Goal: Check status: Check status

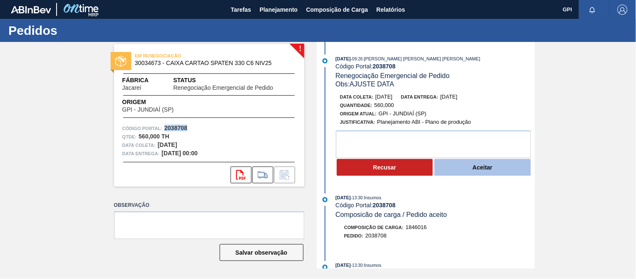
click at [471, 169] on button "Aceitar" at bounding box center [483, 167] width 96 height 17
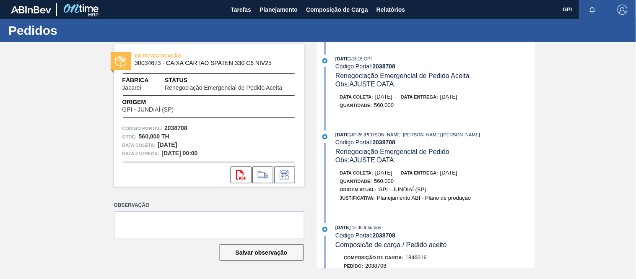
click at [389, 162] on span "Obs: AJUSTE DATA" at bounding box center [365, 159] width 59 height 7
click at [276, 15] on button "Planejamento" at bounding box center [278, 9] width 47 height 19
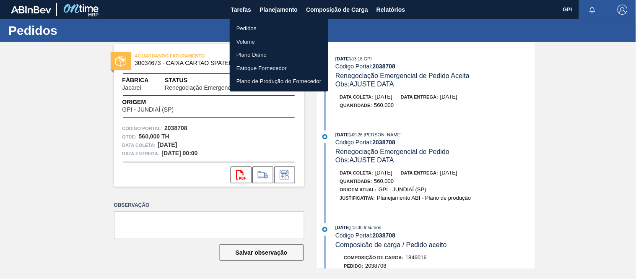
click at [238, 28] on li "Pedidos" at bounding box center [279, 28] width 99 height 13
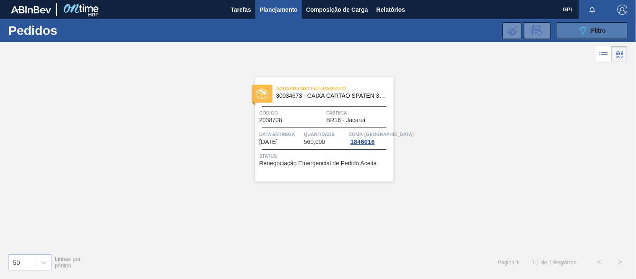
click at [569, 24] on button "089F7B8B-B2A5-4AFE-B5C0-19BA573D28AC Filtro" at bounding box center [592, 30] width 71 height 17
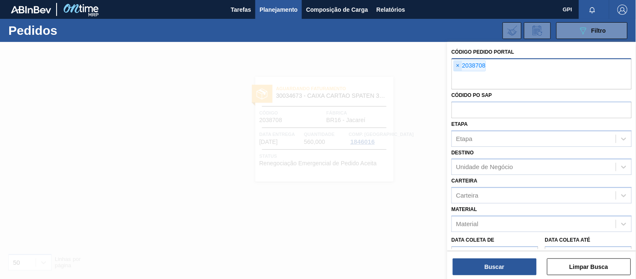
click at [457, 67] on span "×" at bounding box center [458, 66] width 8 height 10
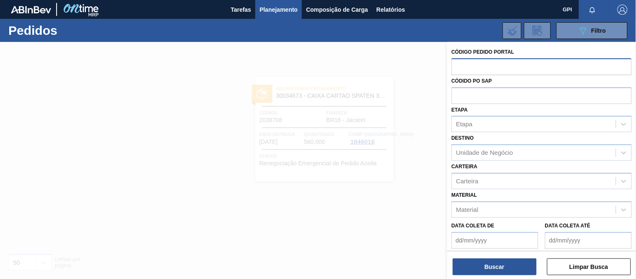
paste input "2038714"
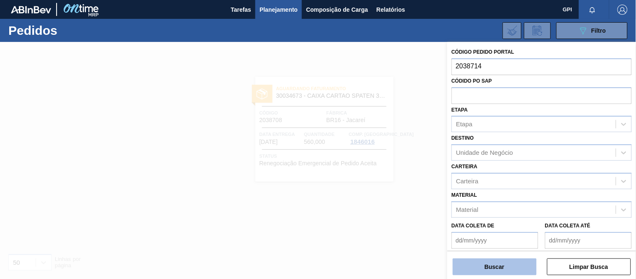
type input "2038714"
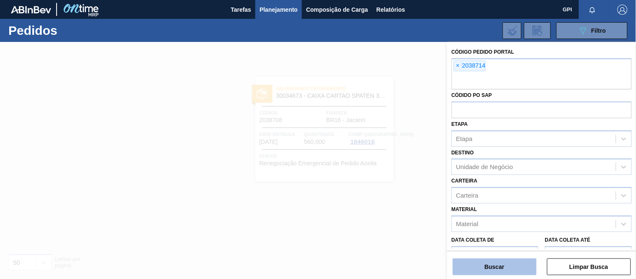
click at [494, 265] on button "Buscar" at bounding box center [495, 266] width 84 height 17
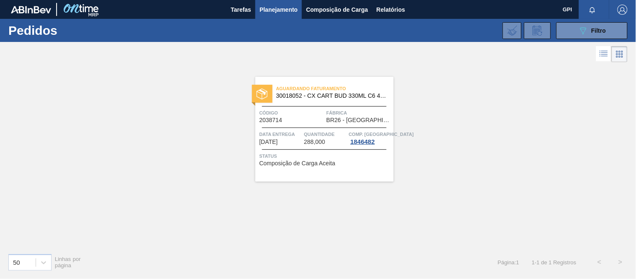
click at [314, 113] on span "Código" at bounding box center [292, 113] width 65 height 8
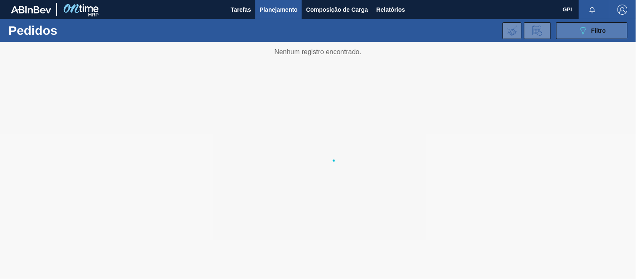
click at [576, 31] on button "089F7B8B-B2A5-4AFE-B5C0-19BA573D28AC Filtro" at bounding box center [592, 30] width 71 height 17
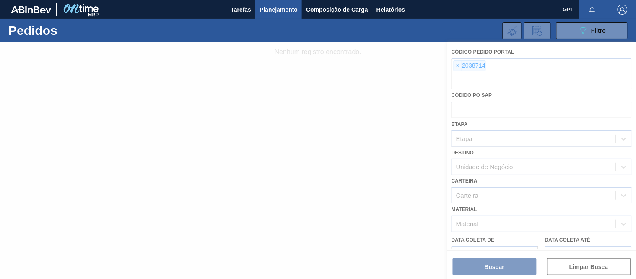
click at [459, 68] on div at bounding box center [318, 160] width 636 height 237
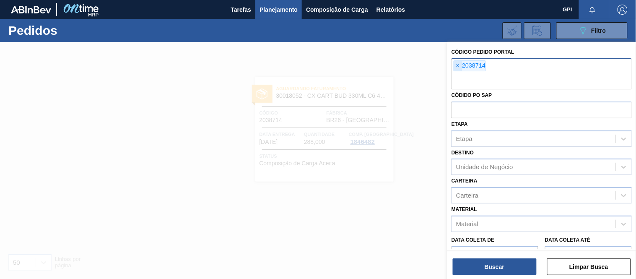
click at [459, 62] on span "×" at bounding box center [458, 66] width 8 height 10
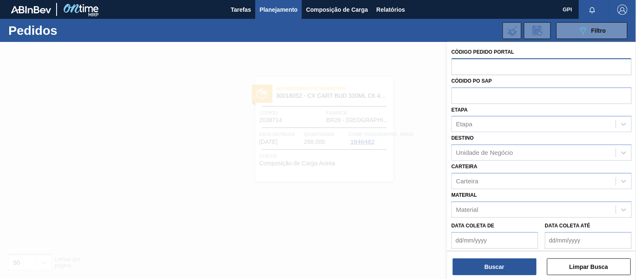
paste input "2037031"
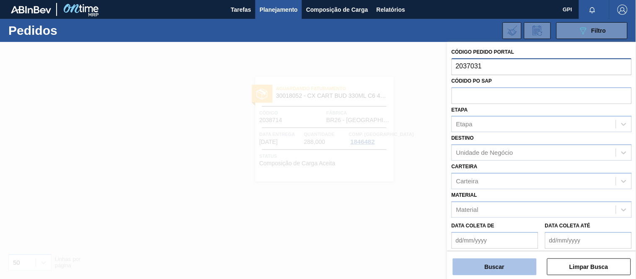
type input "2037031"
click at [495, 262] on button "Buscar" at bounding box center [495, 266] width 84 height 17
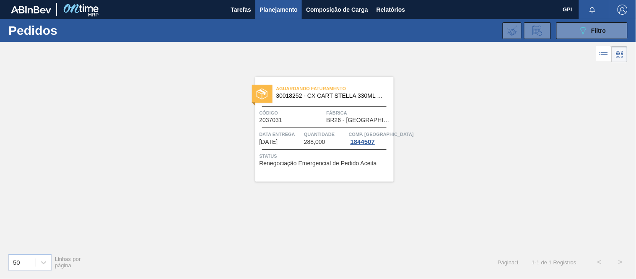
click at [297, 126] on div "Aguardando Faturamento 30018252 - CX CART STELLA 330ML C6 429 298G Código 20370…" at bounding box center [324, 129] width 138 height 105
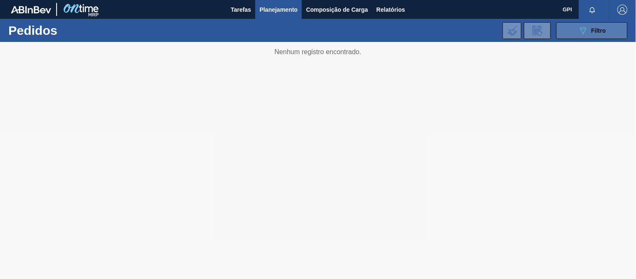
click at [600, 30] on span "Filtro" at bounding box center [599, 30] width 15 height 7
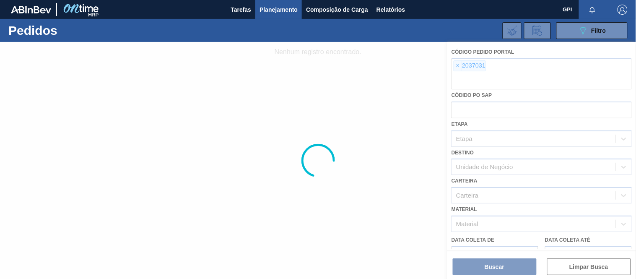
click at [457, 70] on div at bounding box center [318, 160] width 636 height 237
click at [456, 64] on div at bounding box center [318, 160] width 636 height 237
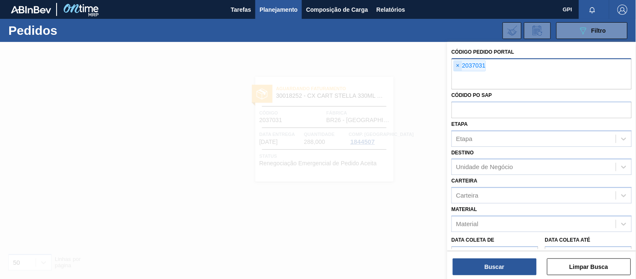
click at [462, 66] on span "×" at bounding box center [458, 66] width 8 height 10
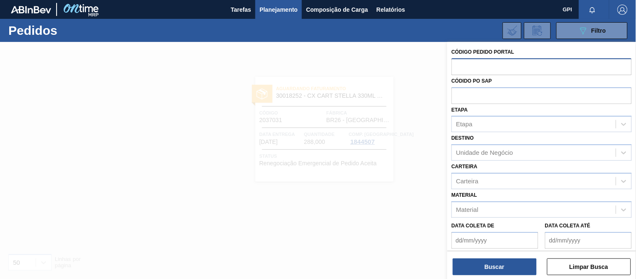
paste input "2033339"
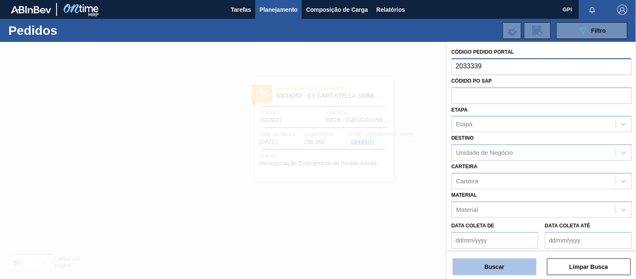
type input "2033339"
click at [513, 265] on button "Buscar" at bounding box center [495, 266] width 84 height 17
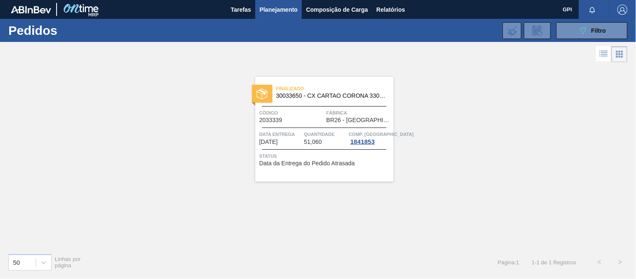
click at [315, 115] on span "Código" at bounding box center [292, 113] width 65 height 8
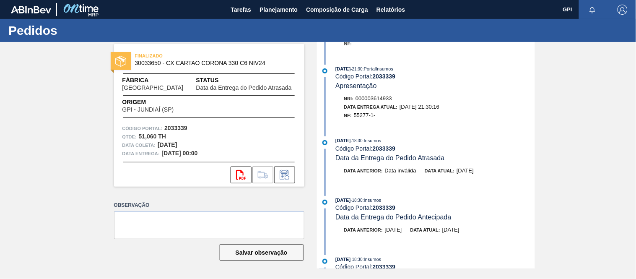
scroll to position [337, 0]
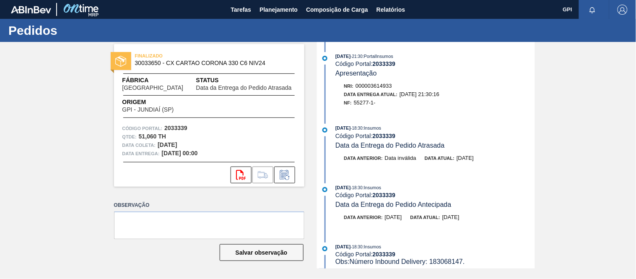
drag, startPoint x: 534, startPoint y: 99, endPoint x: 537, endPoint y: 118, distance: 19.6
click at [538, 133] on div "FINALIZADO 30033650 - CX CARTAO CORONA 330 C6 NIV24 Fábrica Uberlândia Status D…" at bounding box center [318, 155] width 636 height 226
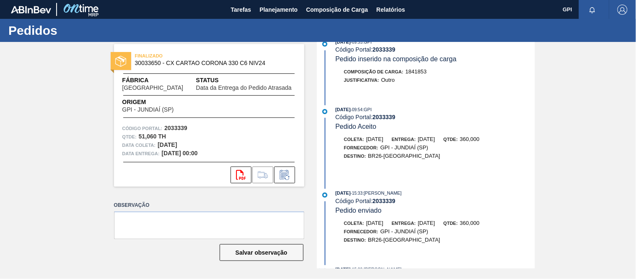
scroll to position [1125, 0]
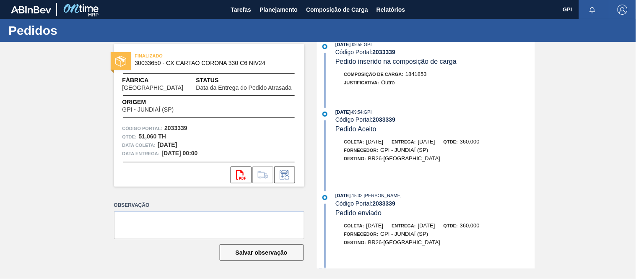
click at [182, 128] on strong "2033339" at bounding box center [175, 128] width 23 height 7
copy strong "2033339"
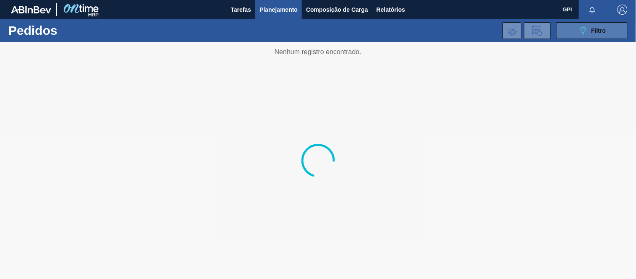
click at [586, 38] on button "089F7B8B-B2A5-4AFE-B5C0-19BA573D28AC Filtro" at bounding box center [592, 30] width 71 height 17
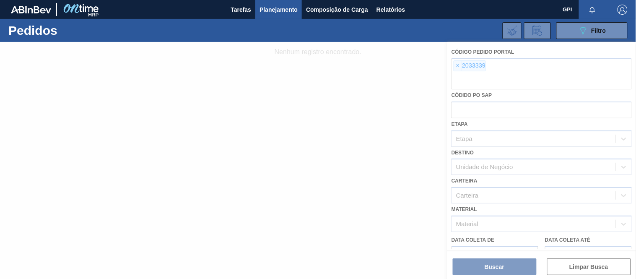
click at [462, 63] on div at bounding box center [318, 160] width 636 height 237
click at [461, 64] on div at bounding box center [318, 160] width 636 height 237
click at [458, 67] on div at bounding box center [318, 160] width 636 height 237
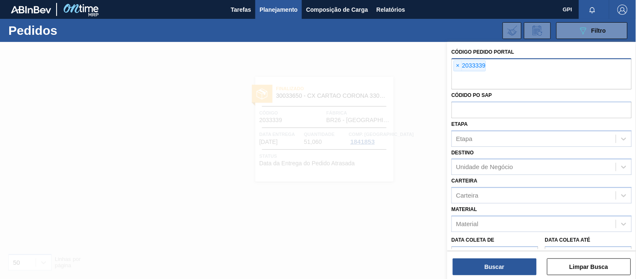
click at [463, 65] on div "× 2033339" at bounding box center [470, 65] width 32 height 11
click at [460, 66] on span "×" at bounding box center [458, 66] width 8 height 10
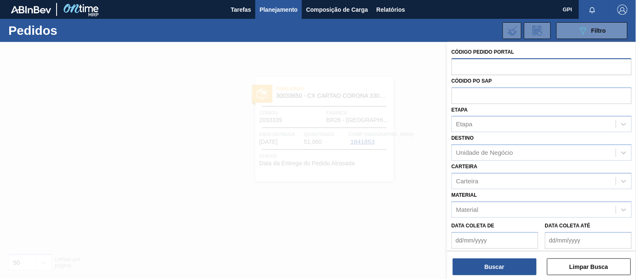
paste input "2043635"
type input "2043636"
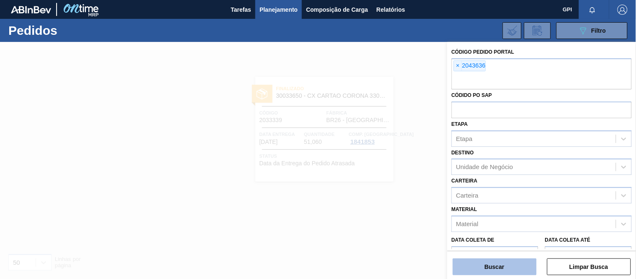
click at [469, 268] on button "Buscar" at bounding box center [495, 266] width 84 height 17
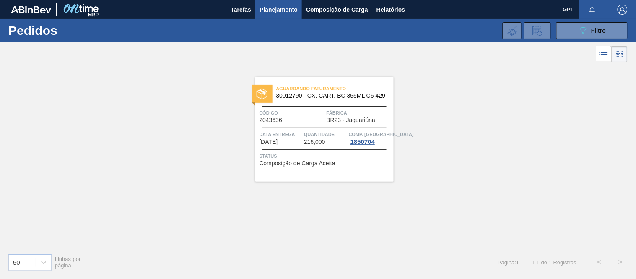
click at [295, 137] on span "Data Entrega" at bounding box center [281, 134] width 43 height 8
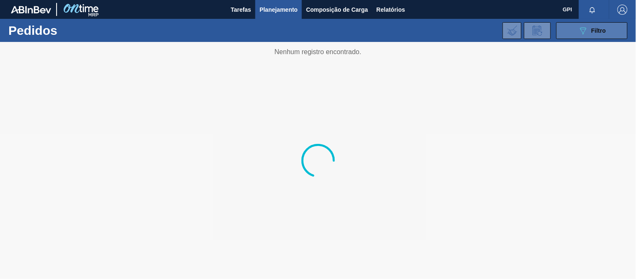
click at [565, 30] on button "089F7B8B-B2A5-4AFE-B5C0-19BA573D28AC Filtro" at bounding box center [592, 30] width 71 height 17
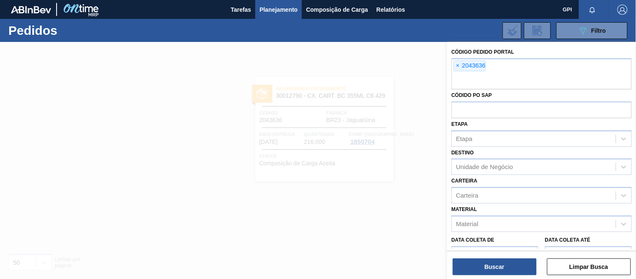
click at [451, 69] on div "Código Pedido Portal × 2043636 Códido PO SAP Etapa Etapa Destino Unidade de Neg…" at bounding box center [542, 192] width 189 height 301
click at [459, 68] on span "×" at bounding box center [458, 66] width 8 height 10
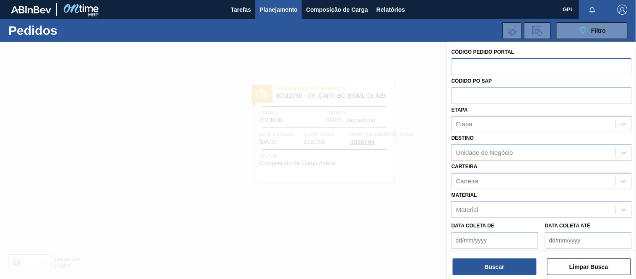
paste input "2043635"
type input "2043635"
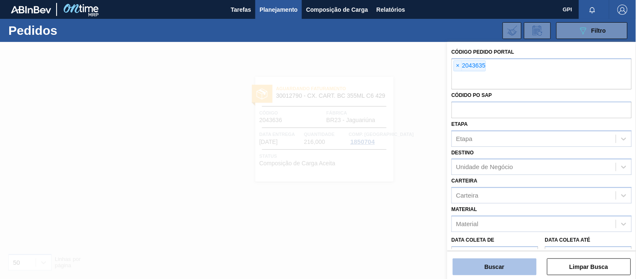
click at [501, 267] on button "Buscar" at bounding box center [495, 266] width 84 height 17
